Goal: Information Seeking & Learning: Learn about a topic

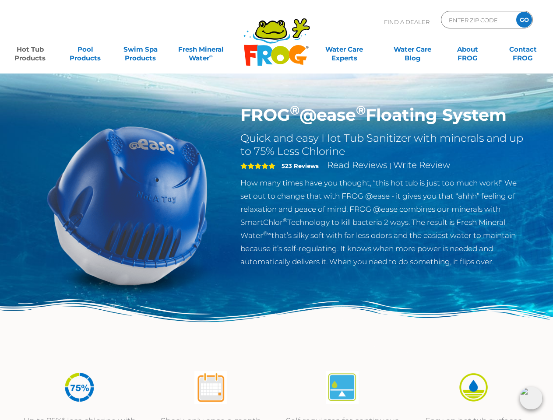
click at [276, 210] on p "How many times have you thought, “this hot tub is just too much work!” We set o…" at bounding box center [383, 222] width 286 height 92
click at [531, 398] on img at bounding box center [531, 398] width 23 height 23
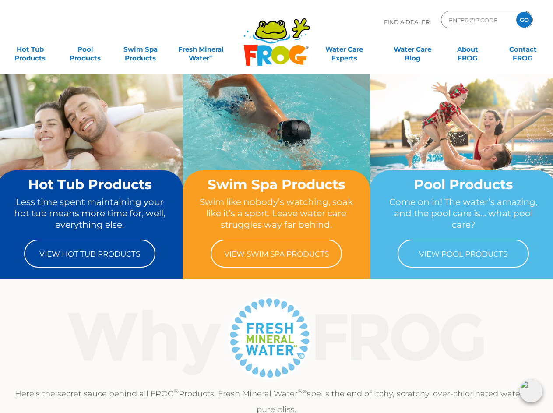
click at [531, 391] on img at bounding box center [531, 390] width 23 height 23
